Goal: Register for event/course

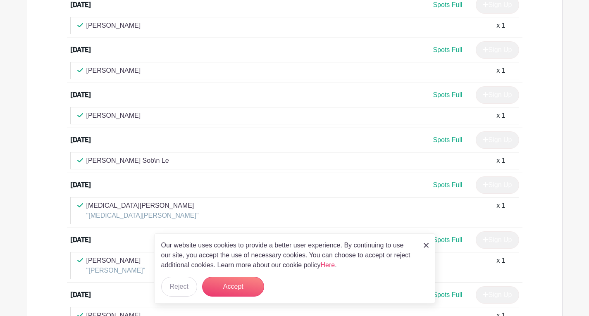
scroll to position [454, 0]
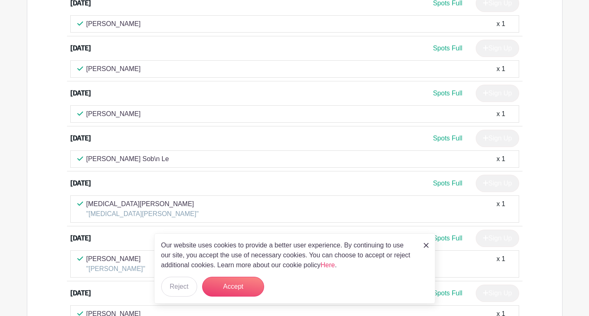
click at [425, 245] on img at bounding box center [426, 245] width 5 height 5
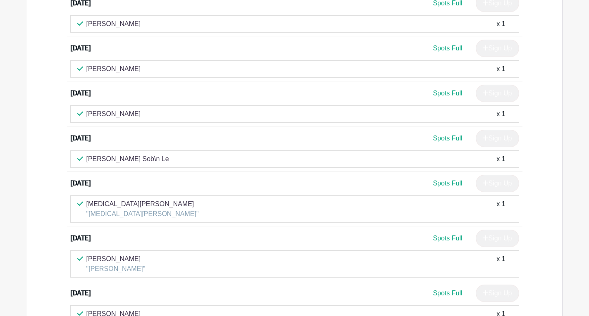
drag, startPoint x: 71, startPoint y: 47, endPoint x: 115, endPoint y: 46, distance: 43.8
click at [114, 46] on div "[DATE]" at bounding box center [126, 48] width 112 height 10
click at [116, 46] on div "[DATE]" at bounding box center [126, 48] width 112 height 10
drag, startPoint x: 65, startPoint y: 91, endPoint x: 117, endPoint y: 92, distance: 52.5
click at [114, 92] on div "[DATE] Spots Full Sign Up Michaels [PERSON_NAME] x 1 [DATE] Spots Full Sign Up …" at bounding box center [294, 131] width 495 height 480
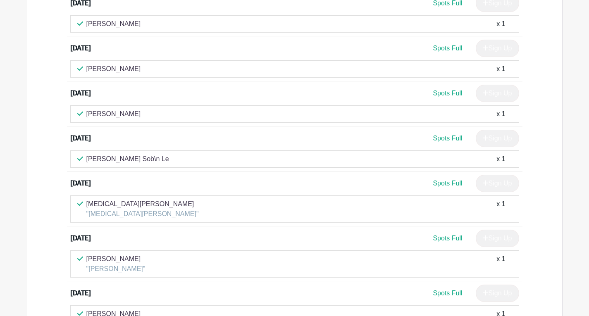
drag, startPoint x: 68, startPoint y: 142, endPoint x: 110, endPoint y: 140, distance: 42.2
click at [109, 140] on li "[DATE] Spots Full Sign Up [PERSON_NAME] Sob\n Le x 1" at bounding box center [294, 148] width 455 height 45
click at [110, 140] on div "[DATE]" at bounding box center [126, 138] width 112 height 10
drag, startPoint x: 105, startPoint y: 137, endPoint x: 60, endPoint y: 138, distance: 45.0
click at [60, 138] on div "[DATE] Spots Full Sign Up Michaels [PERSON_NAME] x 1 [DATE] Spots Full Sign Up …" at bounding box center [294, 131] width 495 height 480
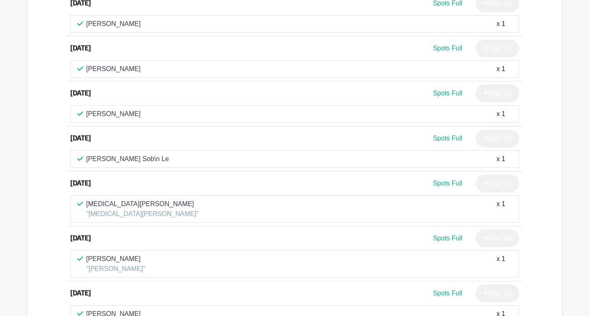
click at [54, 140] on div "[DATE] Spots Full Sign Up Michaels [PERSON_NAME] x 1 [DATE] Spots Full Sign Up …" at bounding box center [294, 131] width 495 height 480
drag, startPoint x: 64, startPoint y: 93, endPoint x: 124, endPoint y: 93, distance: 60.3
click at [121, 92] on div "[DATE] Spots Full Sign Up Michaels [PERSON_NAME] x 1 [DATE] Spots Full Sign Up …" at bounding box center [294, 131] width 495 height 480
click at [126, 93] on div "[DATE]" at bounding box center [126, 93] width 112 height 10
drag, startPoint x: 119, startPoint y: 93, endPoint x: 64, endPoint y: 93, distance: 54.5
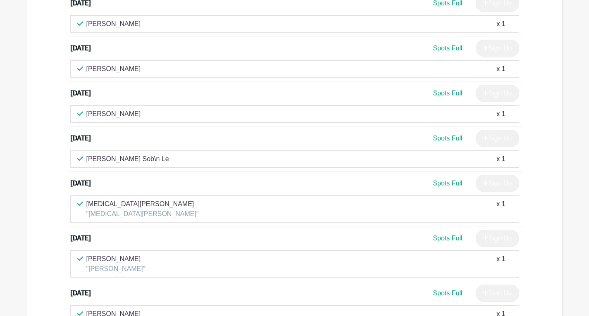
click at [64, 93] on div "[DATE] Spots Full Sign Up Michaels [PERSON_NAME] x 1 [DATE] Spots Full Sign Up …" at bounding box center [294, 131] width 495 height 480
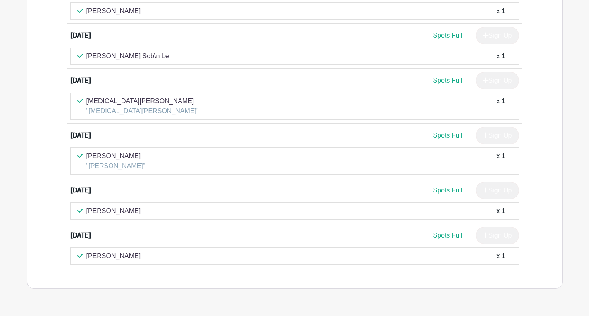
scroll to position [578, 0]
